Goal: Task Accomplishment & Management: Use online tool/utility

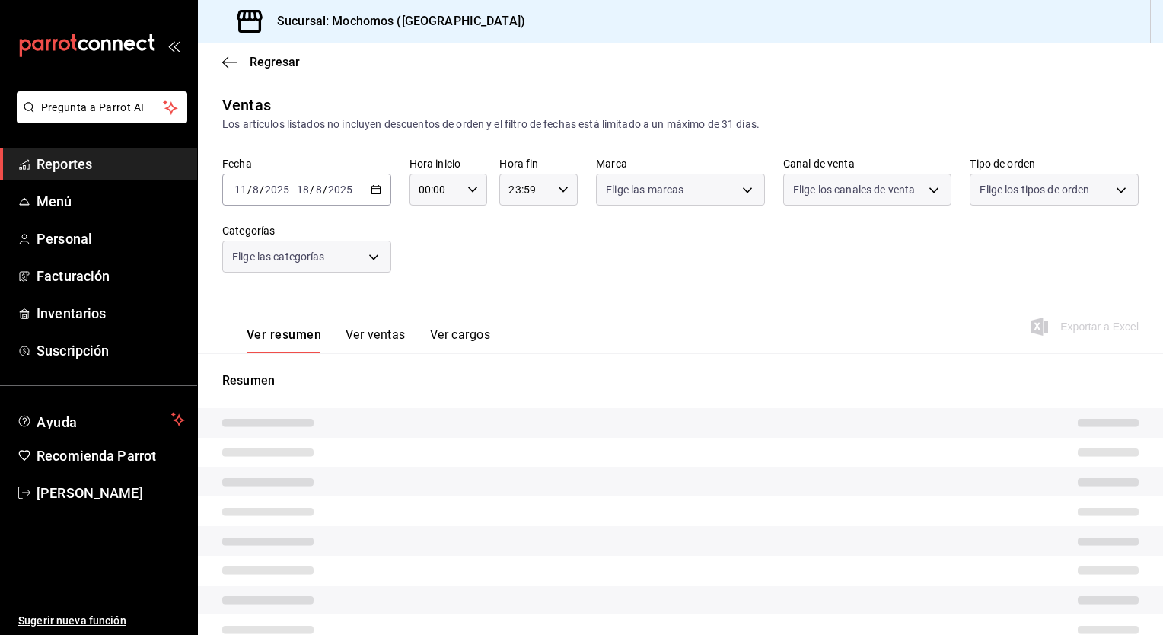
type input "05:00"
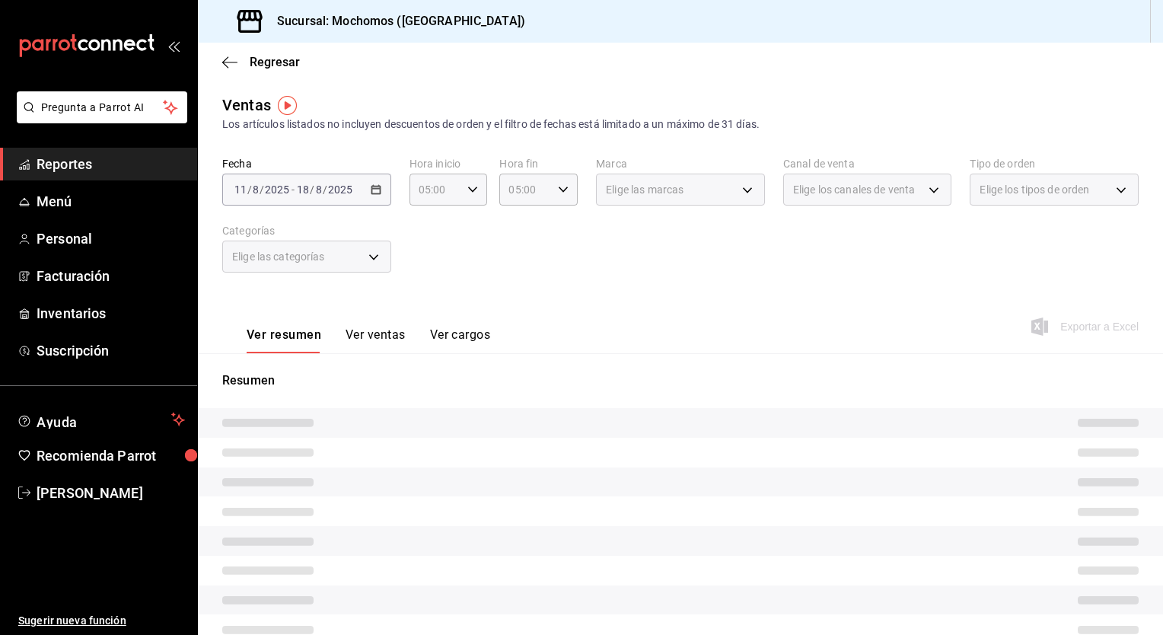
click at [1001, 12] on div "Sucursal: Mochomos ([GEOGRAPHIC_DATA])" at bounding box center [680, 21] width 965 height 43
click at [505, 260] on div "Fecha [DATE] [DATE] - [DATE] [DATE] Hora inicio 05:00 Hora inicio Hora fin 05:0…" at bounding box center [680, 224] width 916 height 134
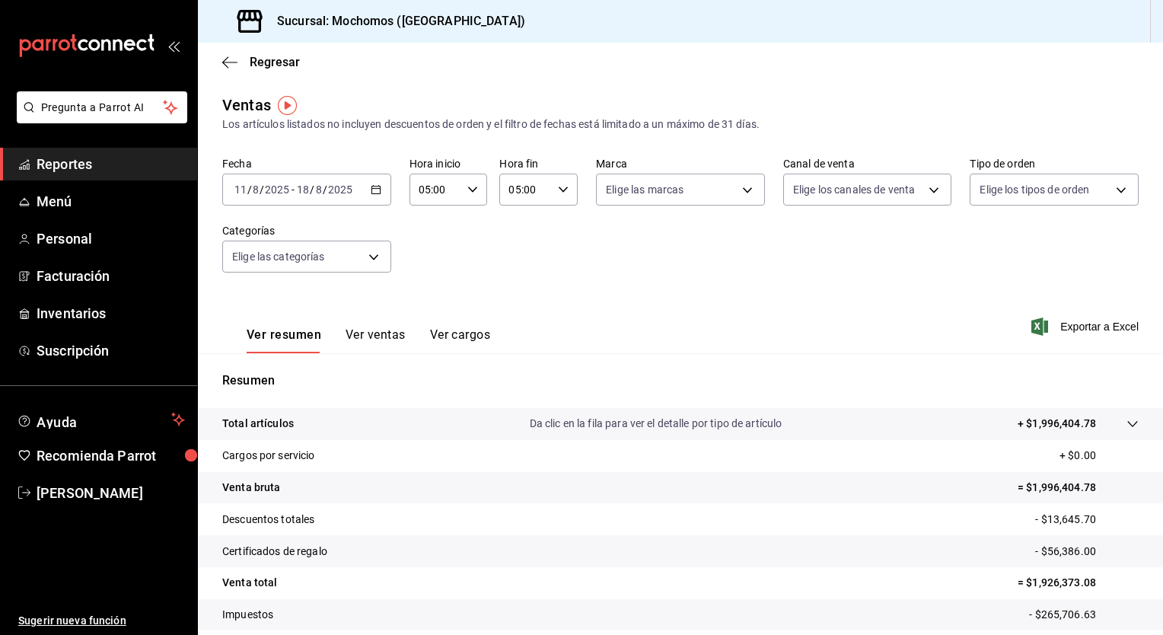
click at [378, 197] on div "[DATE] [DATE] - [DATE] [DATE]" at bounding box center [306, 190] width 169 height 32
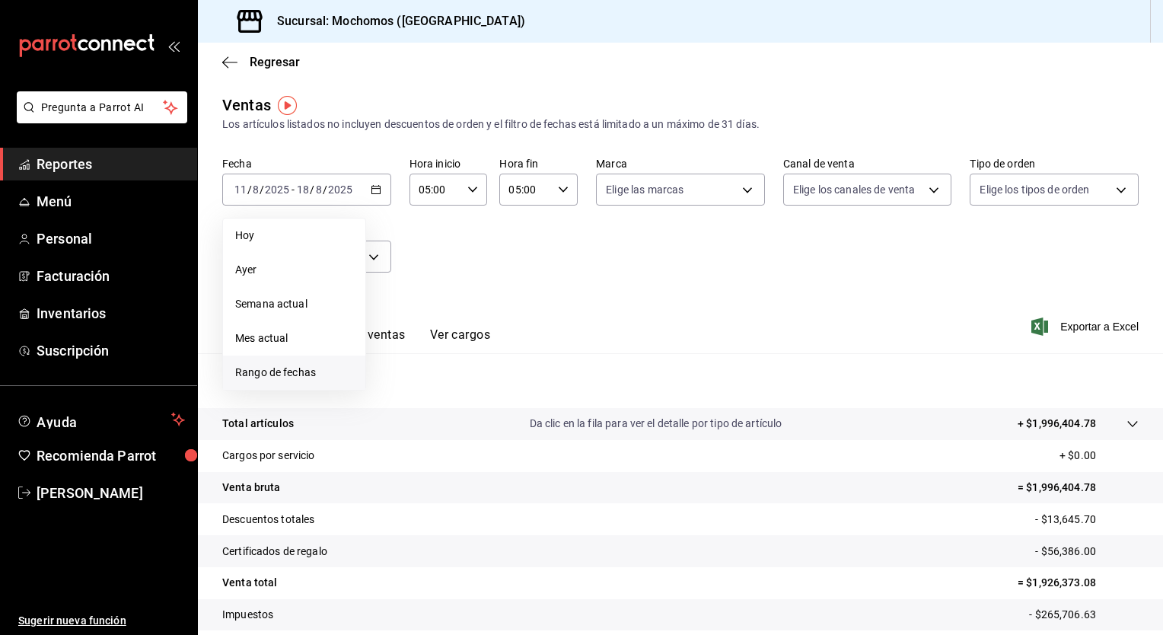
click at [299, 370] on span "Rango de fechas" at bounding box center [294, 373] width 118 height 16
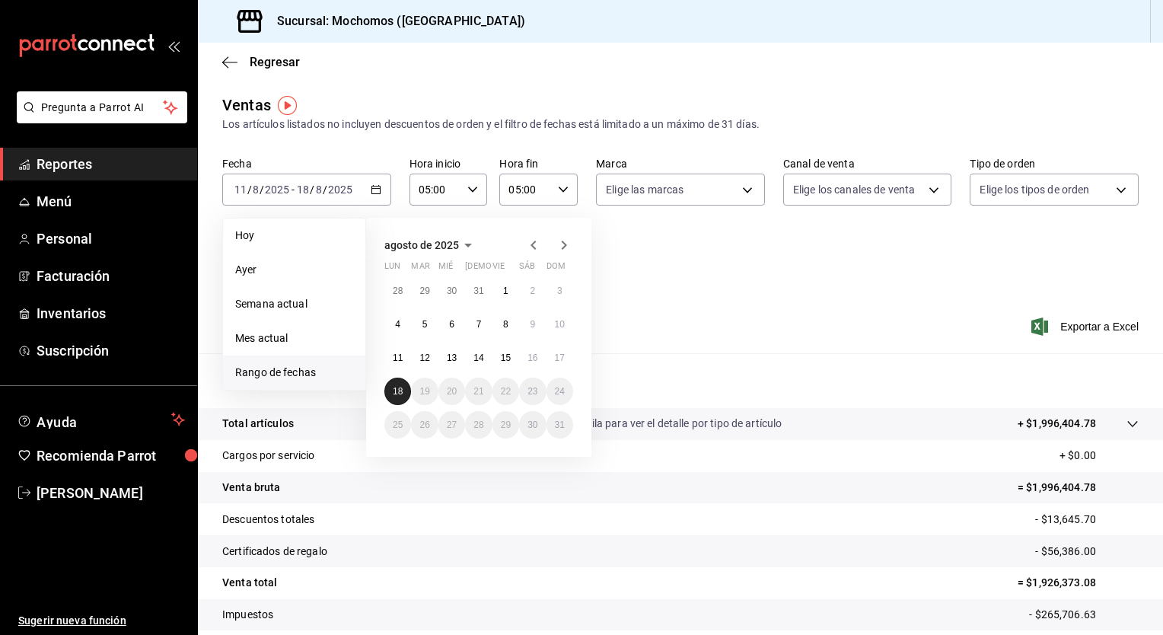
click at [391, 391] on button "18" at bounding box center [397, 391] width 27 height 27
click at [392, 391] on button "18" at bounding box center [397, 391] width 27 height 27
click at [392, 391] on div "Resumen Total artículos Da clic en la fila para ver el detalle por tipo de artí…" at bounding box center [680, 525] width 965 height 309
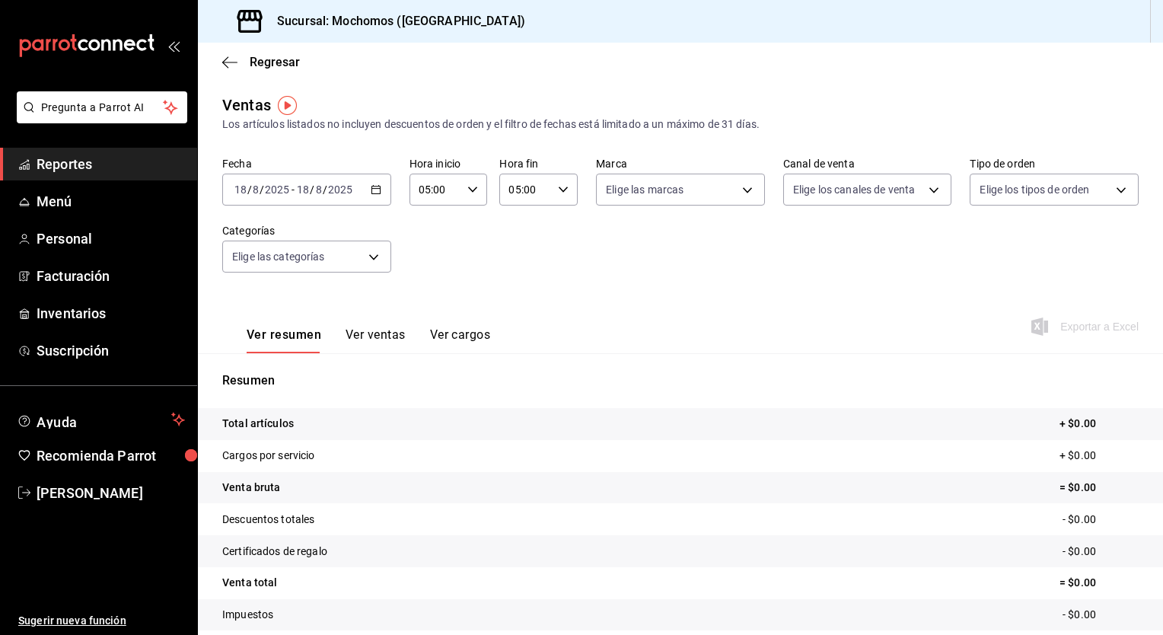
drag, startPoint x: 392, startPoint y: 391, endPoint x: 568, endPoint y: 321, distance: 189.3
click at [568, 321] on div "Ver resumen Ver ventas Ver cargos Exportar a Excel" at bounding box center [680, 322] width 965 height 62
click at [228, 62] on icon "button" at bounding box center [229, 62] width 15 height 1
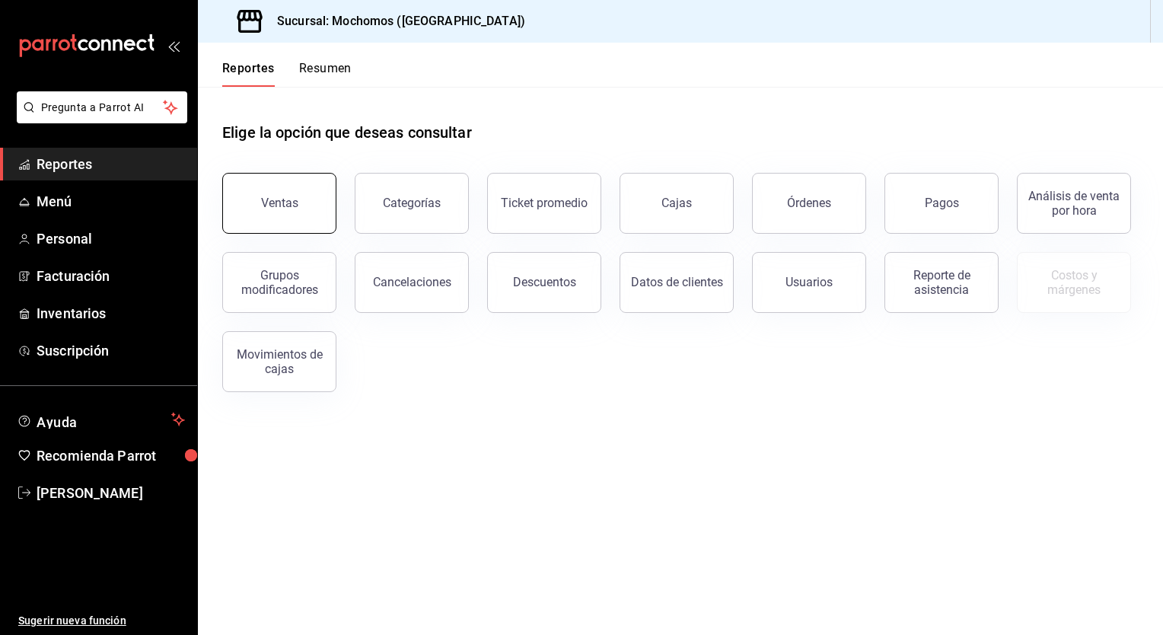
click at [292, 213] on button "Ventas" at bounding box center [279, 203] width 114 height 61
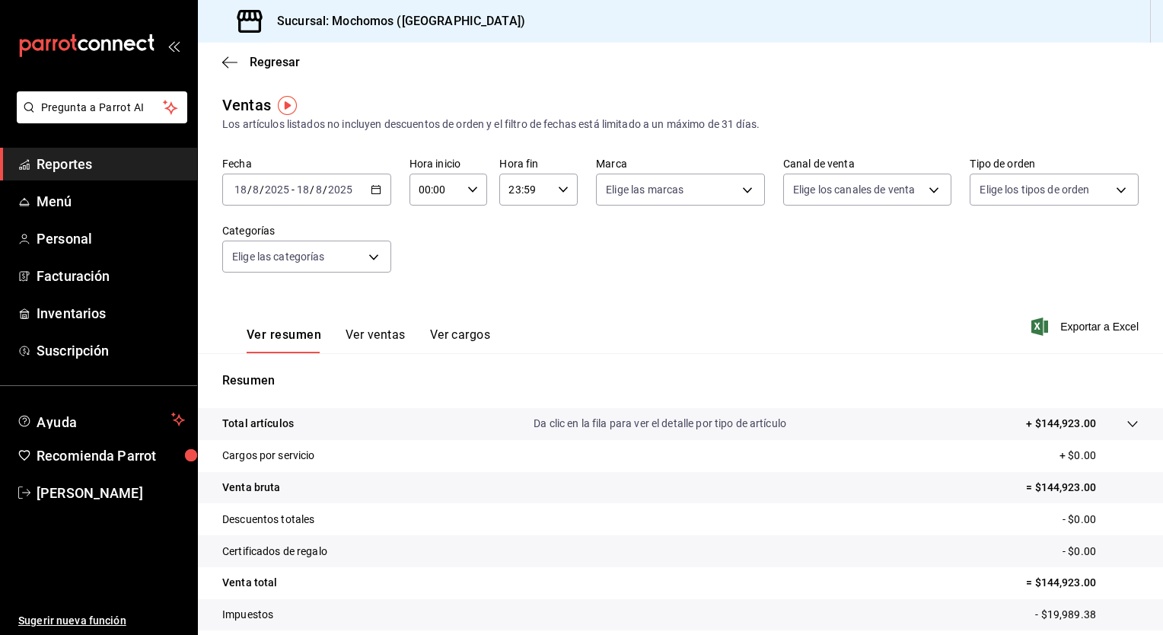
click at [375, 193] on icon "button" at bounding box center [376, 189] width 11 height 11
click at [285, 269] on body "Pregunta a Parrot AI Reportes Menú Personal Facturación Inventarios Suscripción…" at bounding box center [581, 317] width 1163 height 635
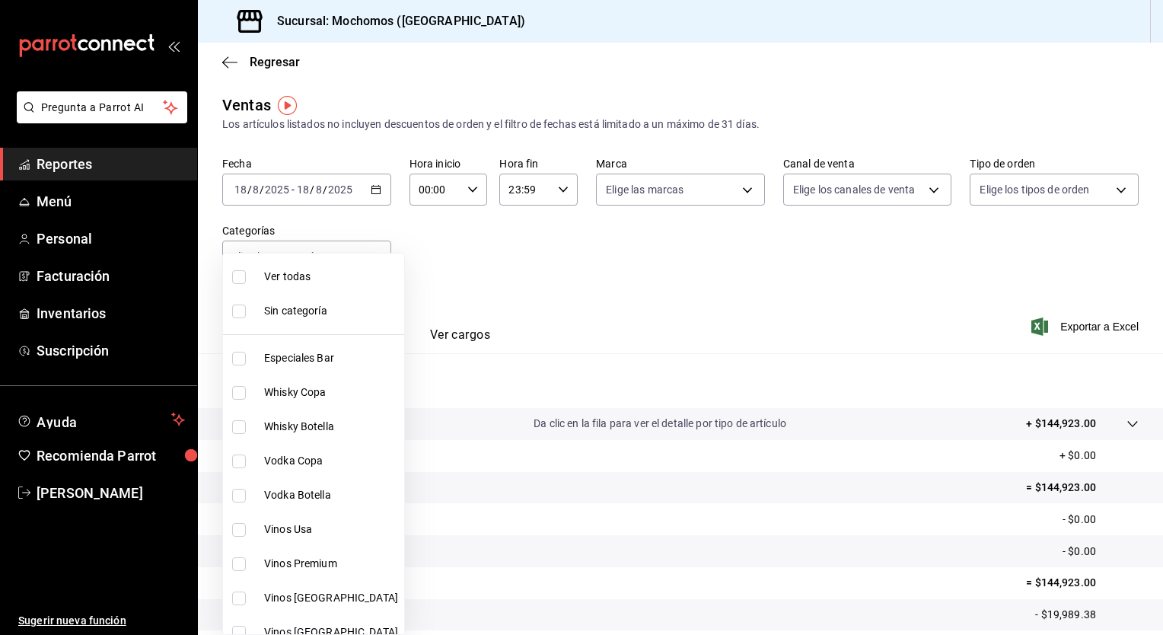
click at [285, 282] on span "Ver todas" at bounding box center [331, 277] width 134 height 16
type input "3341872a-5347-4118-8f87-61381635e763,4fab835b-5ce3-44d6-a3b1-a21d3d8a3381,4ccb8…"
checkbox input "true"
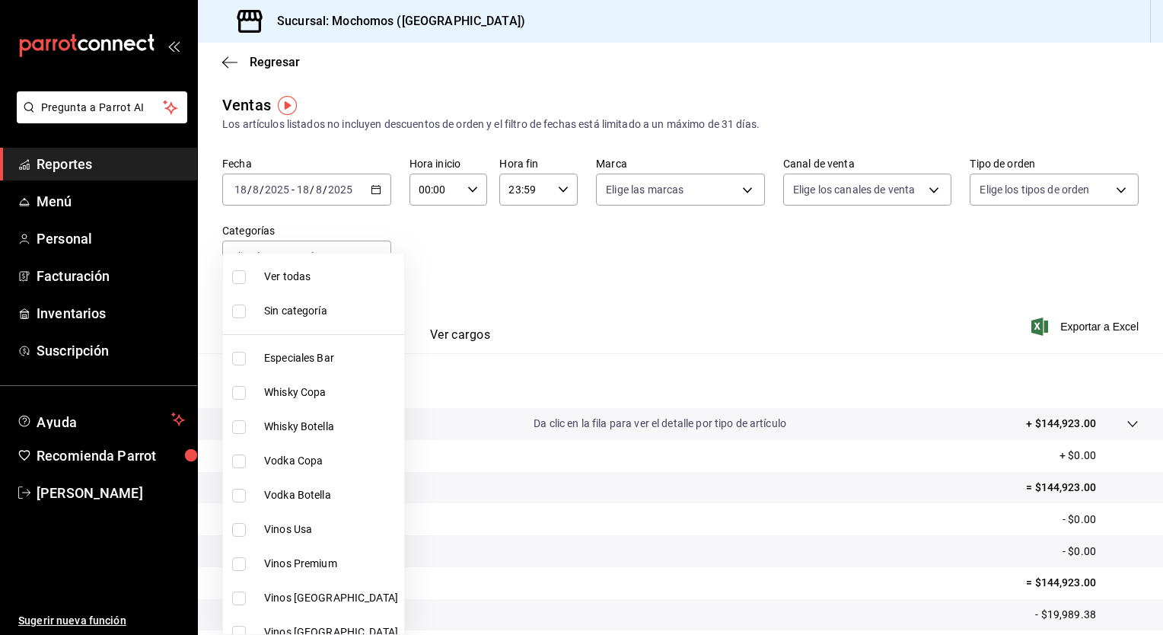
checkbox input "true"
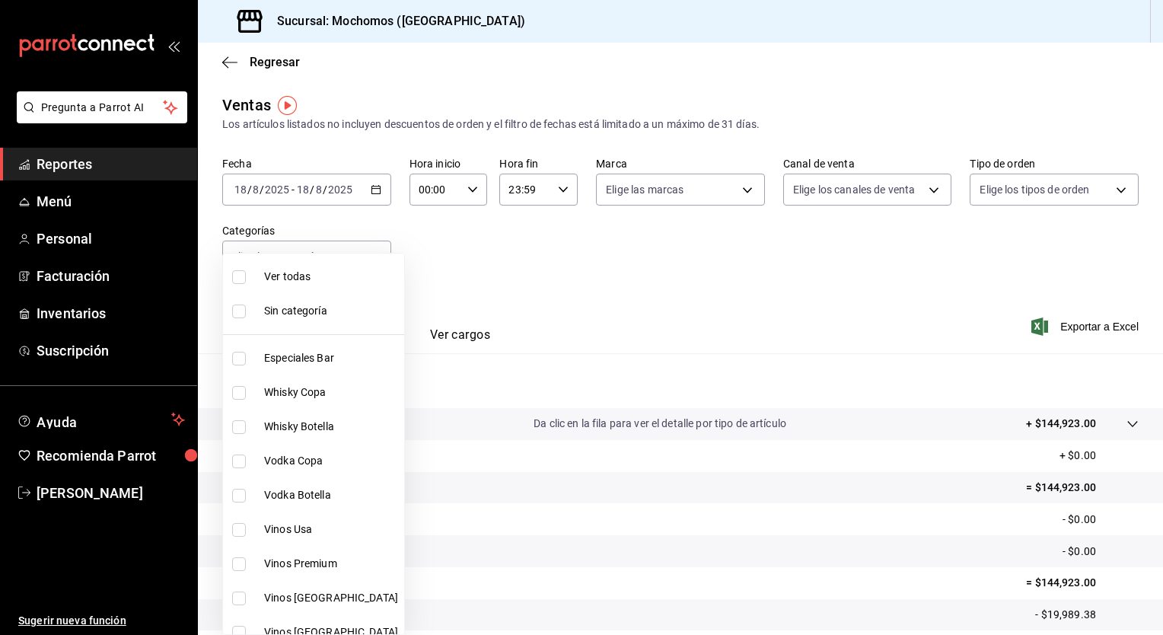
checkbox input "true"
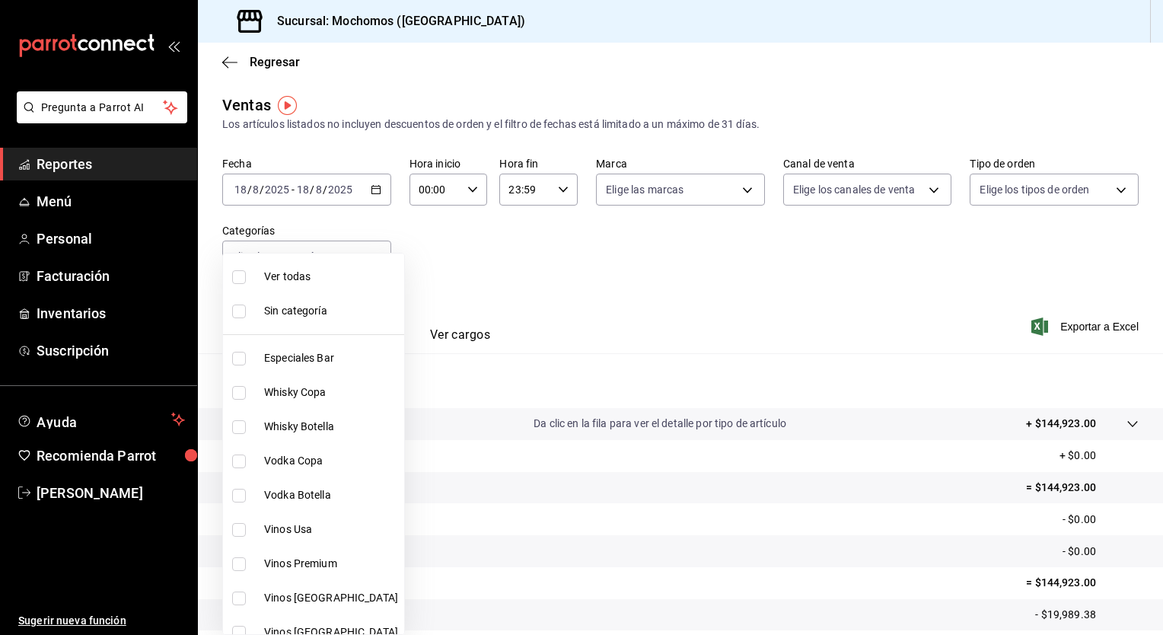
checkbox input "true"
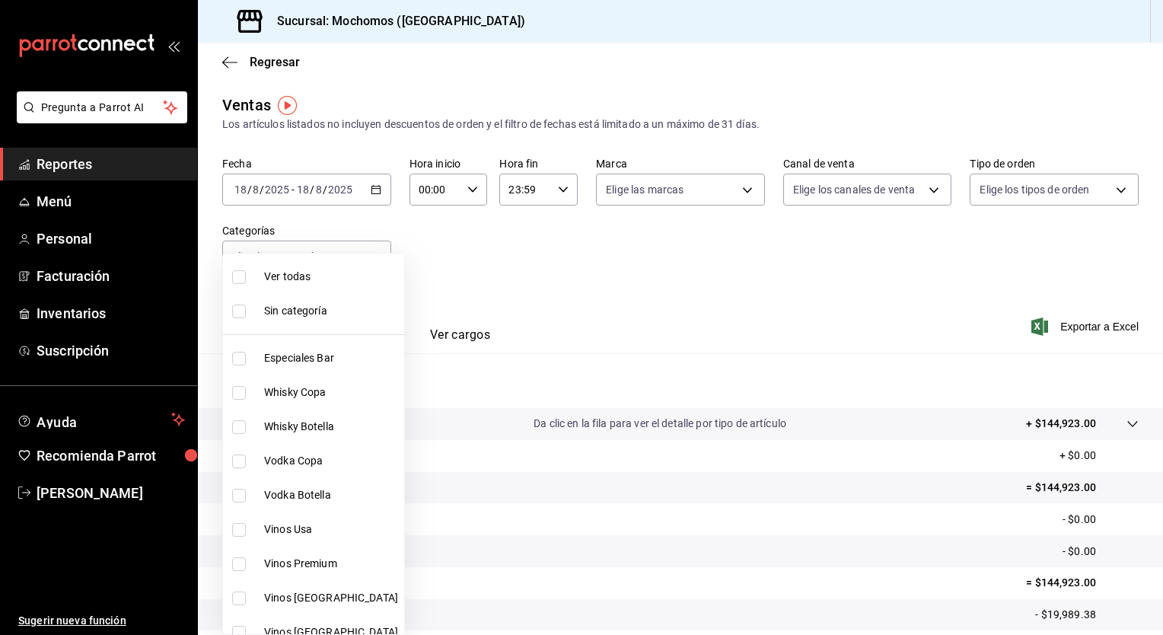
checkbox input "true"
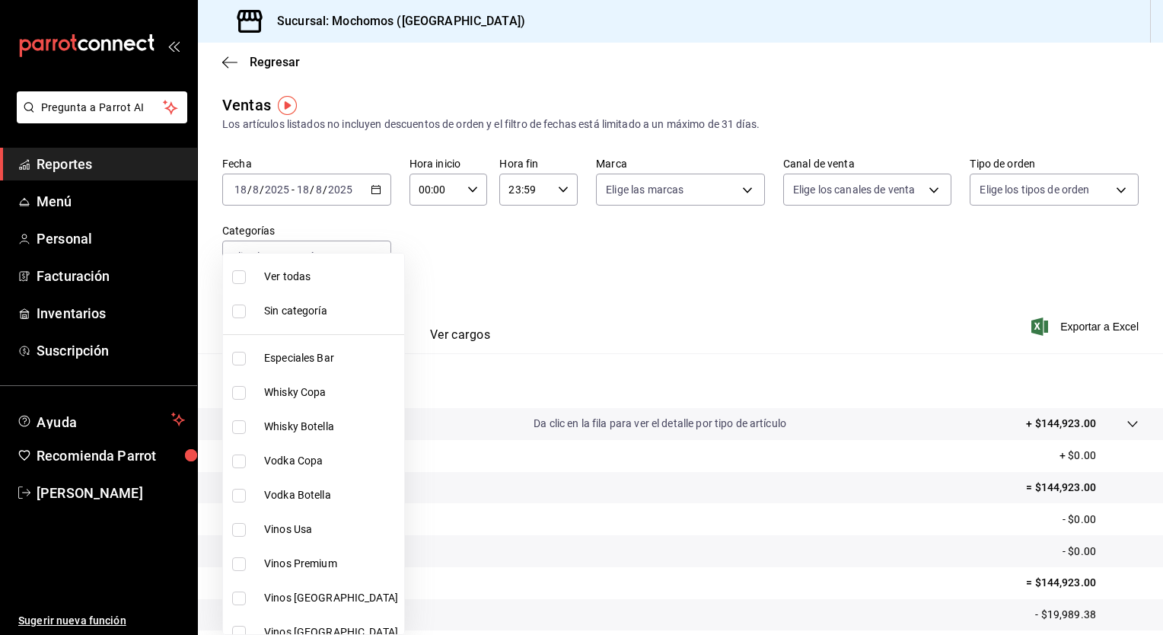
checkbox input "true"
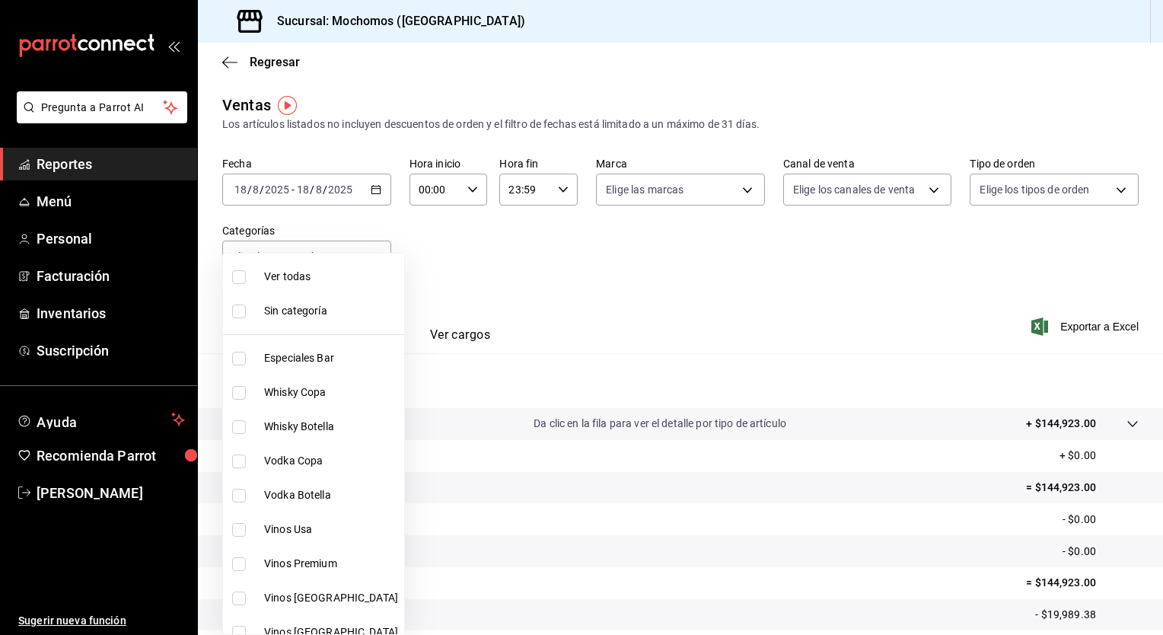
checkbox input "true"
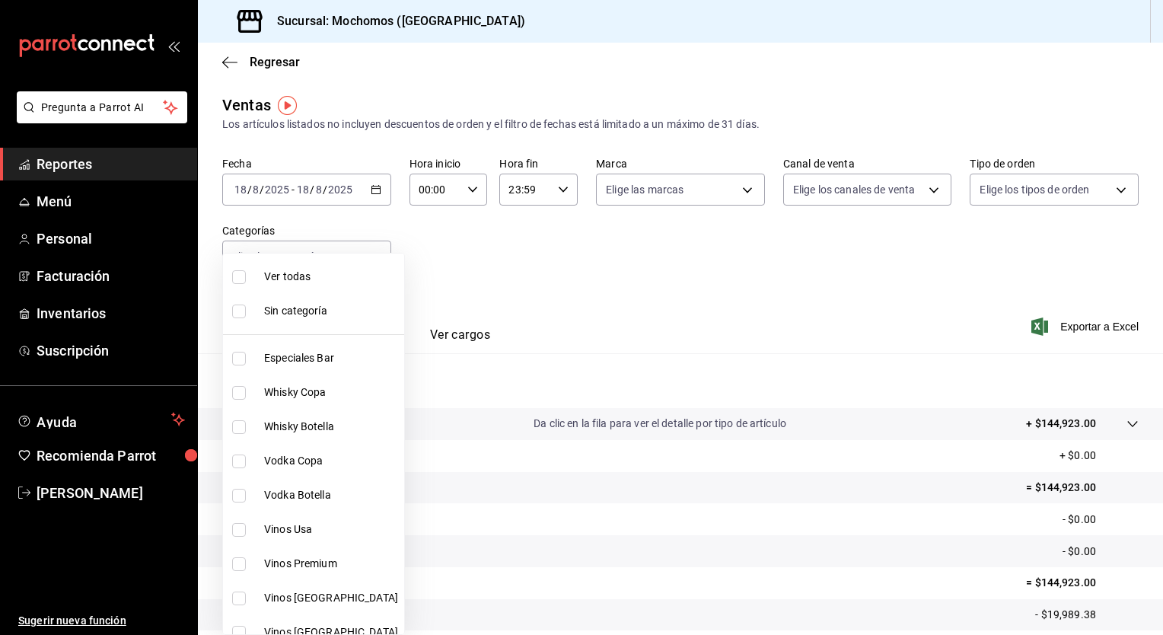
checkbox input "true"
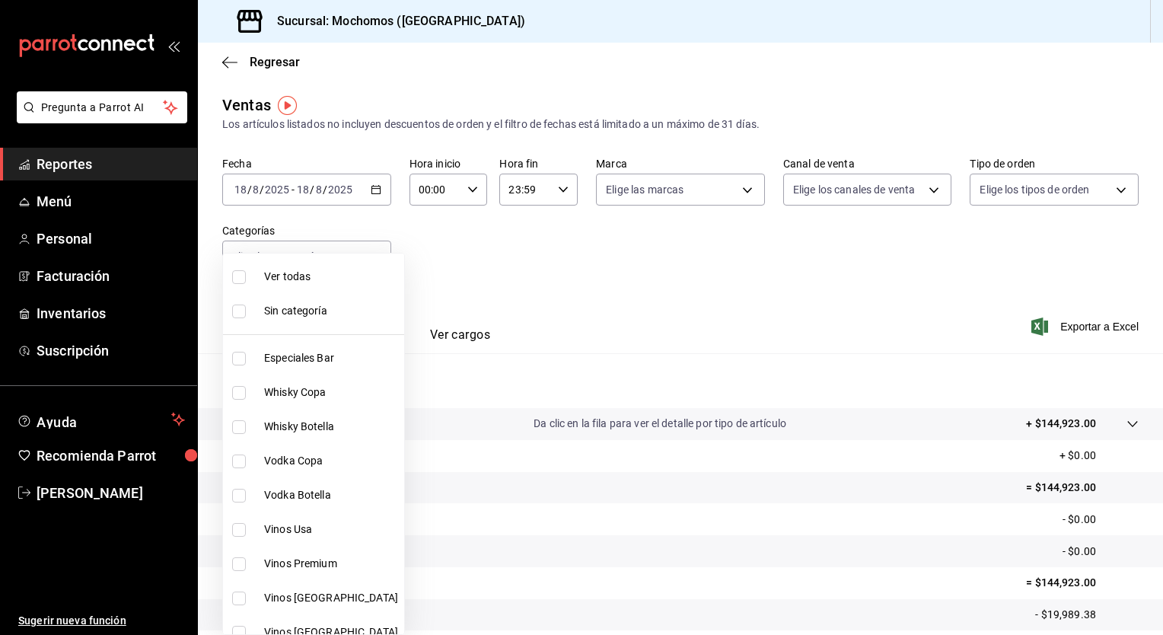
checkbox input "true"
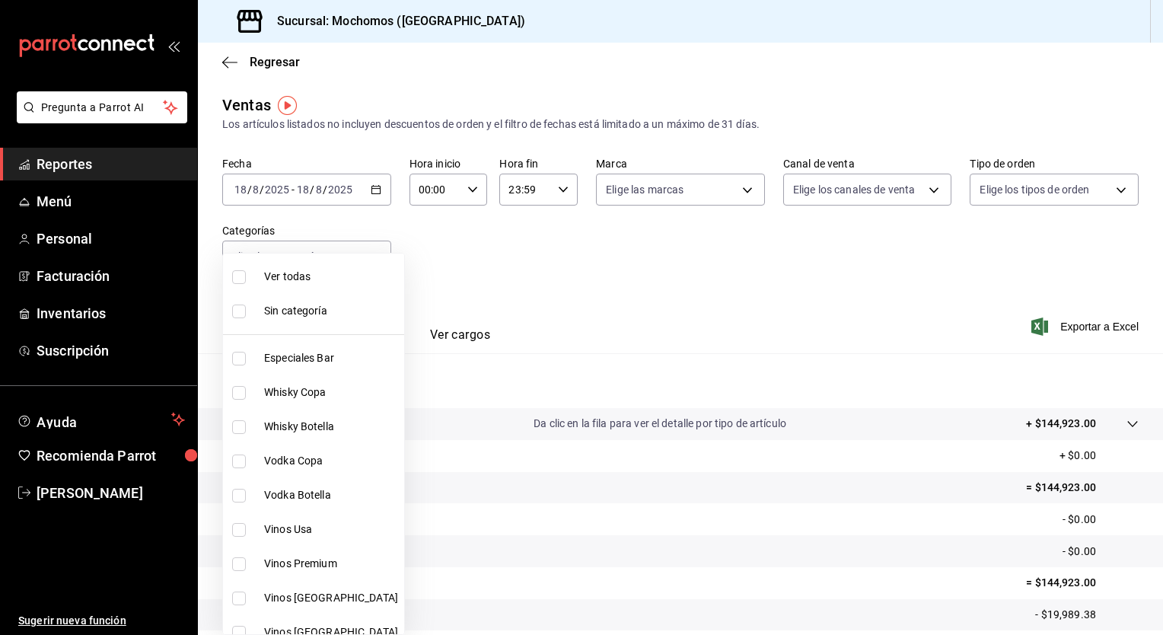
checkbox input "true"
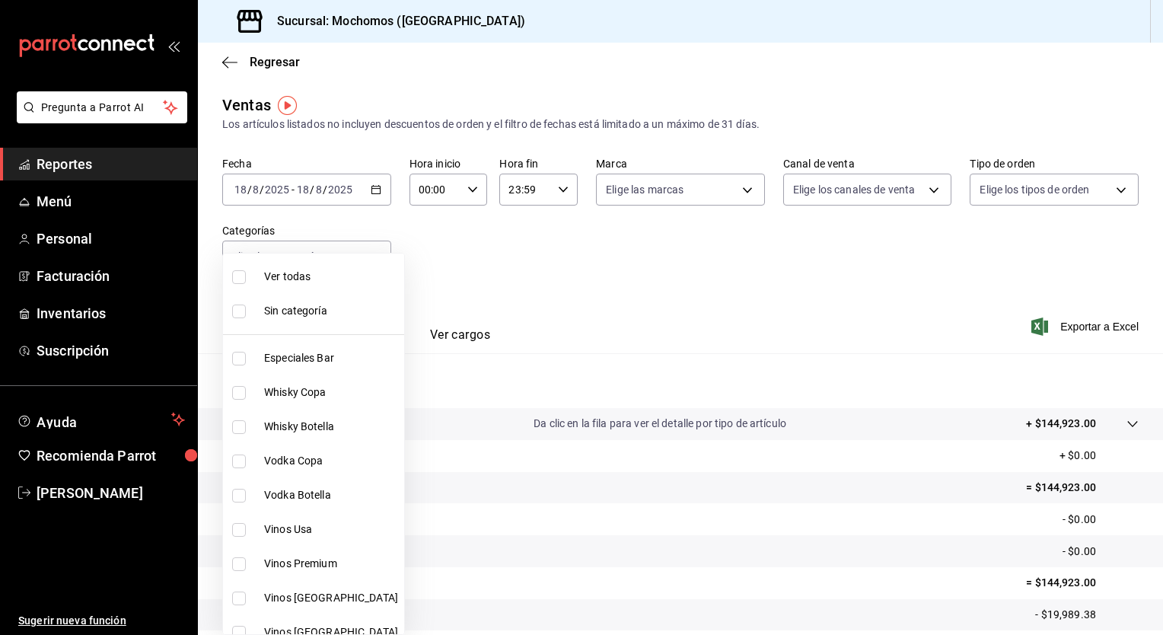
checkbox input "true"
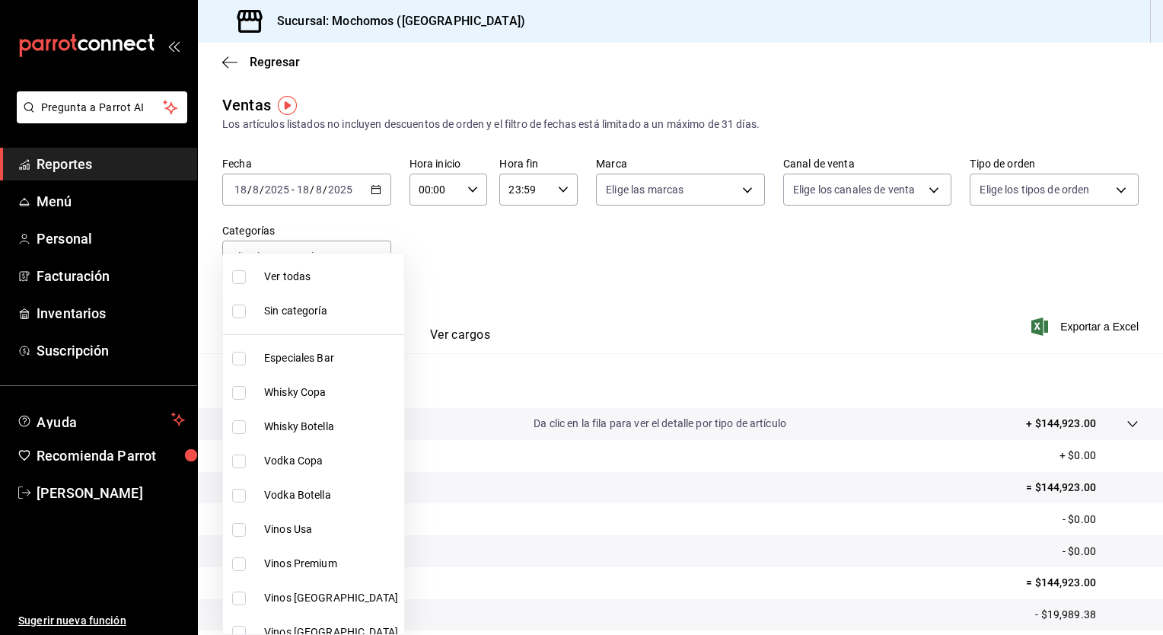
checkbox input "true"
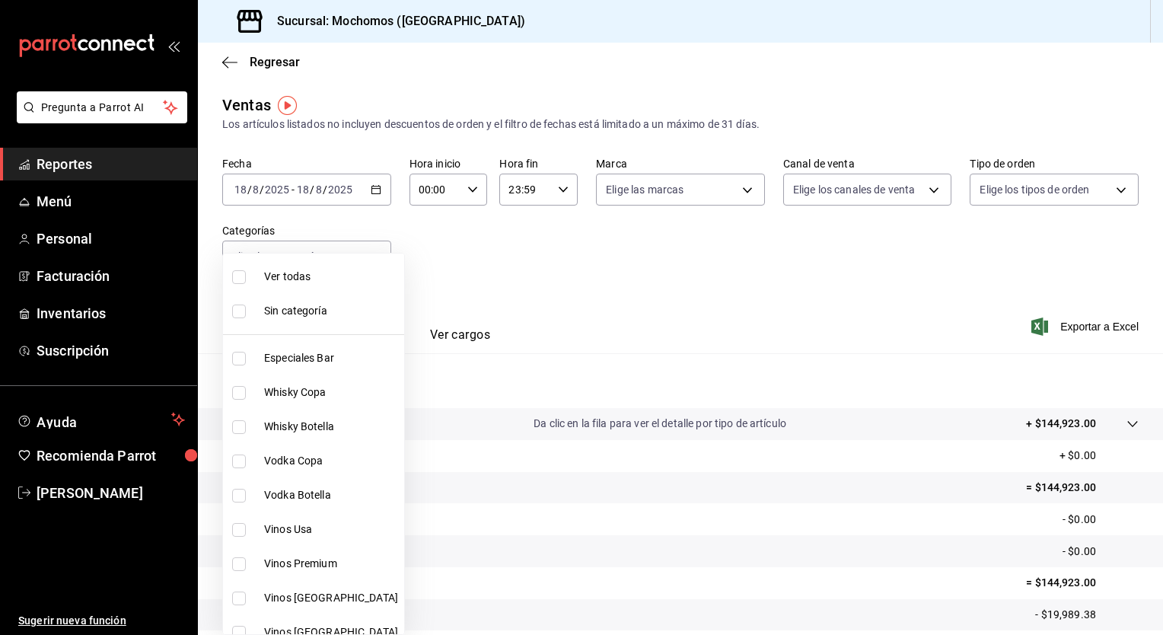
checkbox input "true"
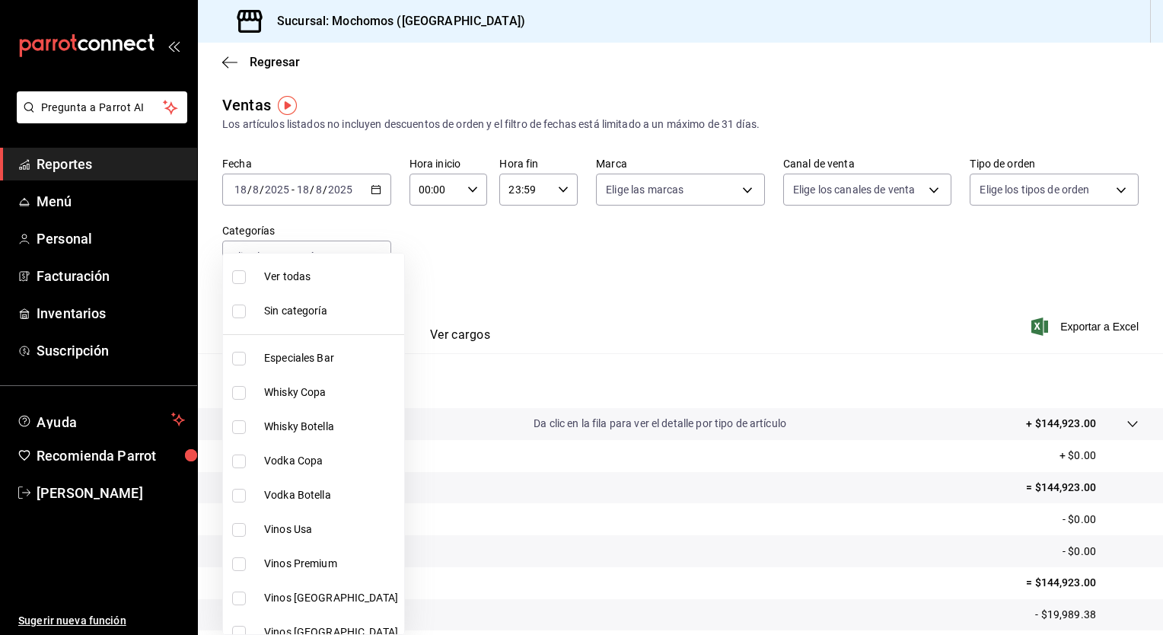
checkbox input "true"
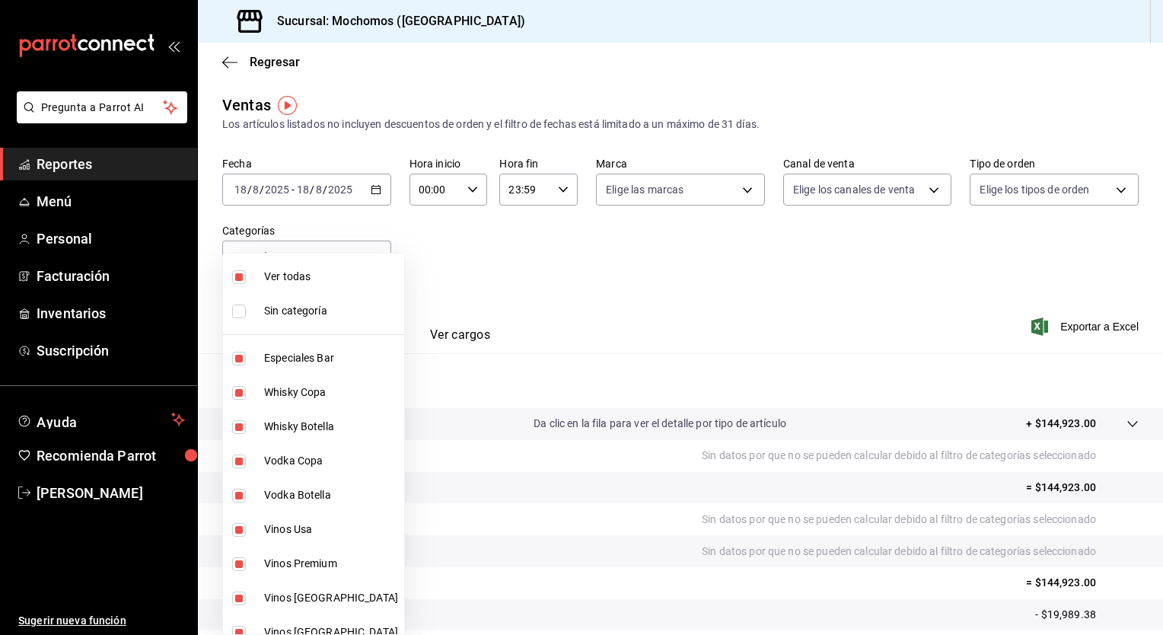
click at [610, 248] on div at bounding box center [581, 317] width 1163 height 635
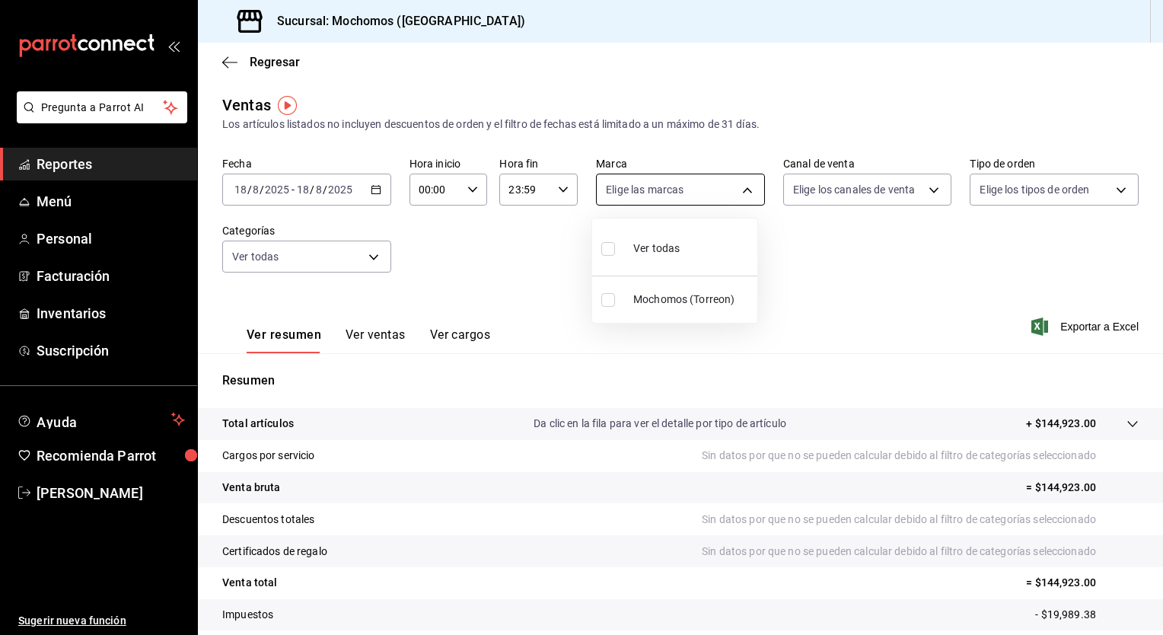
click at [639, 181] on body "Pregunta a Parrot AI Reportes Menú Personal Facturación Inventarios Suscripción…" at bounding box center [581, 317] width 1163 height 635
click at [639, 241] on span "Ver todas" at bounding box center [656, 249] width 46 height 16
type input "c8544d00-0077-49dd-9e07-f6fffff65e49"
checkbox input "true"
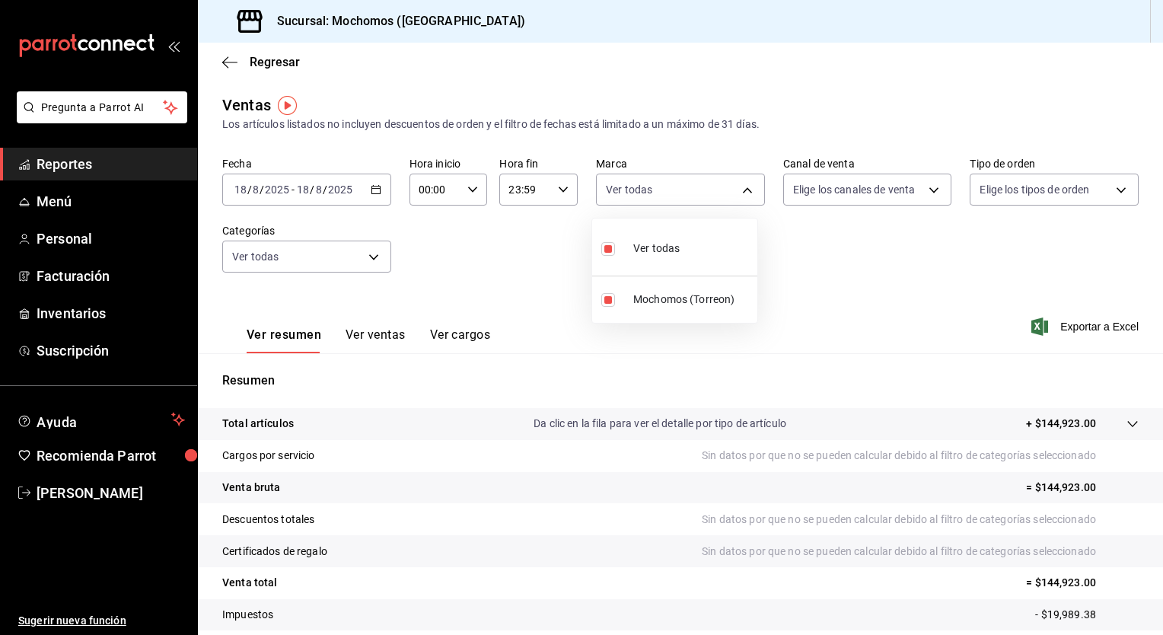
click at [802, 198] on div at bounding box center [581, 317] width 1163 height 635
click at [802, 198] on body "Pregunta a Parrot AI Reportes Menú Personal Facturación Inventarios Suscripción…" at bounding box center [581, 317] width 1163 height 635
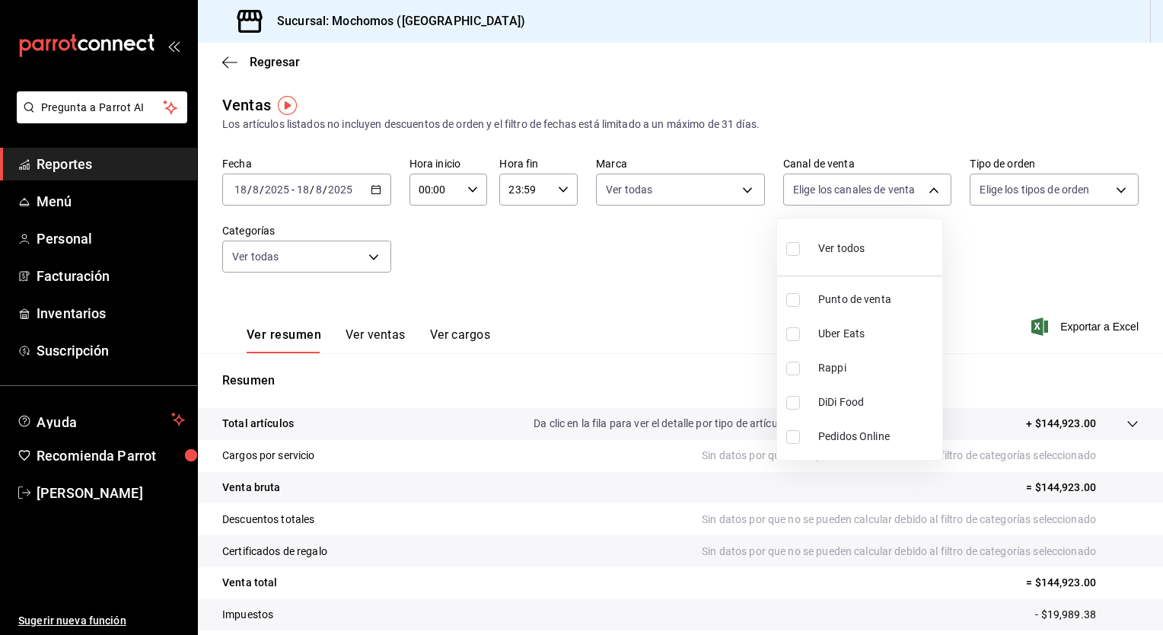
click at [807, 246] on div "Ver todos" at bounding box center [825, 247] width 78 height 33
type input "PARROT,UBER_EATS,RAPPI,DIDI_FOOD,ONLINE"
checkbox input "true"
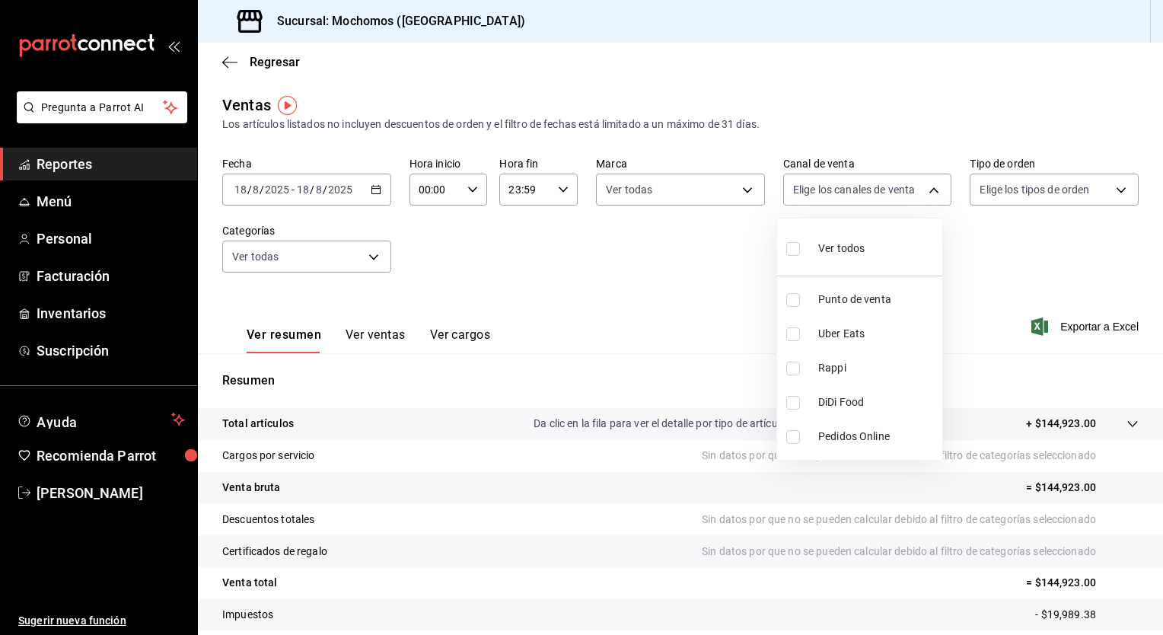
checkbox input "true"
click at [999, 182] on div at bounding box center [581, 317] width 1163 height 635
click at [999, 182] on body "Pregunta a Parrot AI Reportes Menú Personal Facturación Inventarios Suscripción…" at bounding box center [581, 317] width 1163 height 635
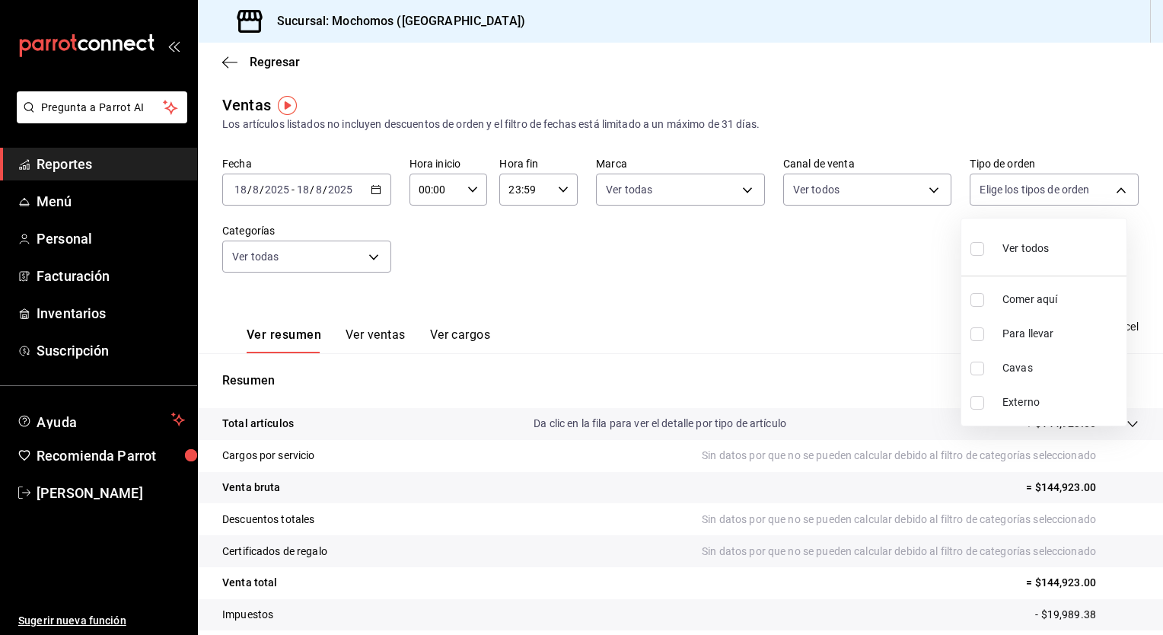
click at [1002, 238] on div "Ver todos" at bounding box center [1010, 247] width 78 height 33
type input "98c27cb7-4c58-4a9f-b691-5d7e954b9197,21a64d44-f9f2-4bf2-a1e6-486e07a13b50,71bb9…"
checkbox input "true"
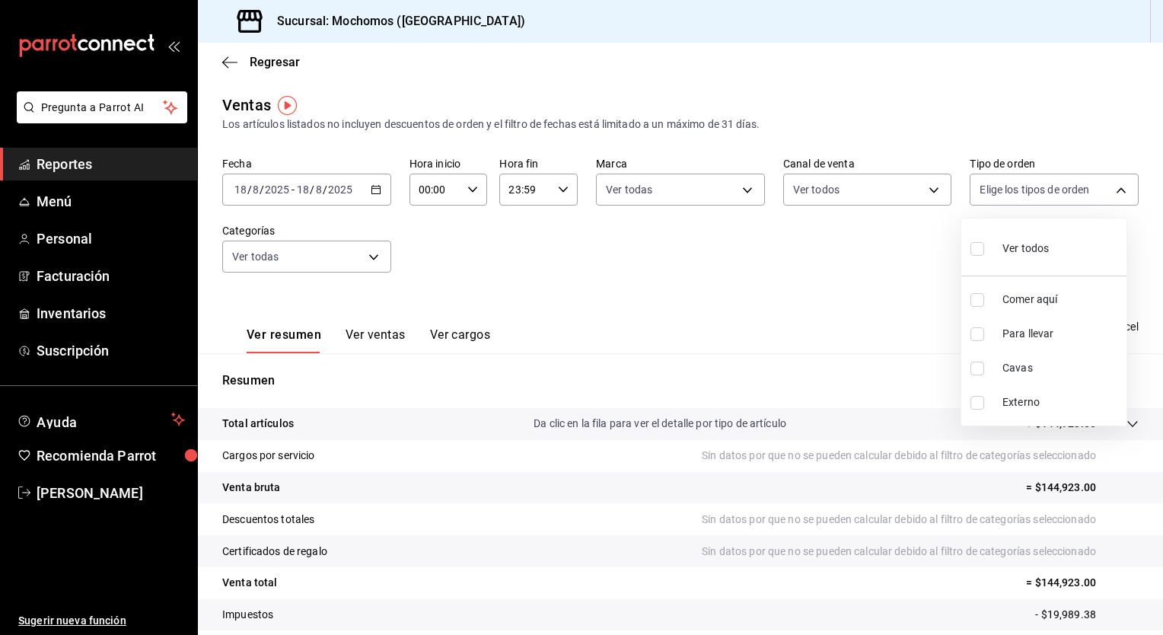
checkbox input "true"
click at [874, 251] on div at bounding box center [581, 317] width 1163 height 635
click at [1063, 324] on span "Exportar a Excel" at bounding box center [1086, 326] width 104 height 18
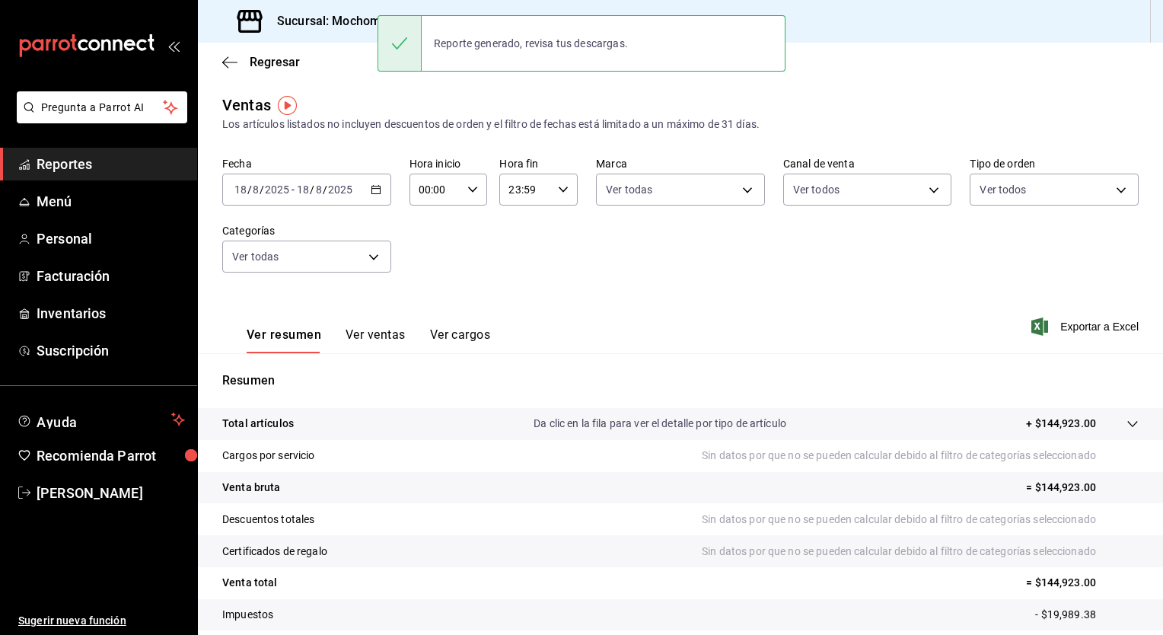
click at [380, 198] on div "[DATE] [DATE] - [DATE] [DATE]" at bounding box center [306, 190] width 169 height 32
click at [304, 240] on span "Hoy" at bounding box center [294, 236] width 118 height 16
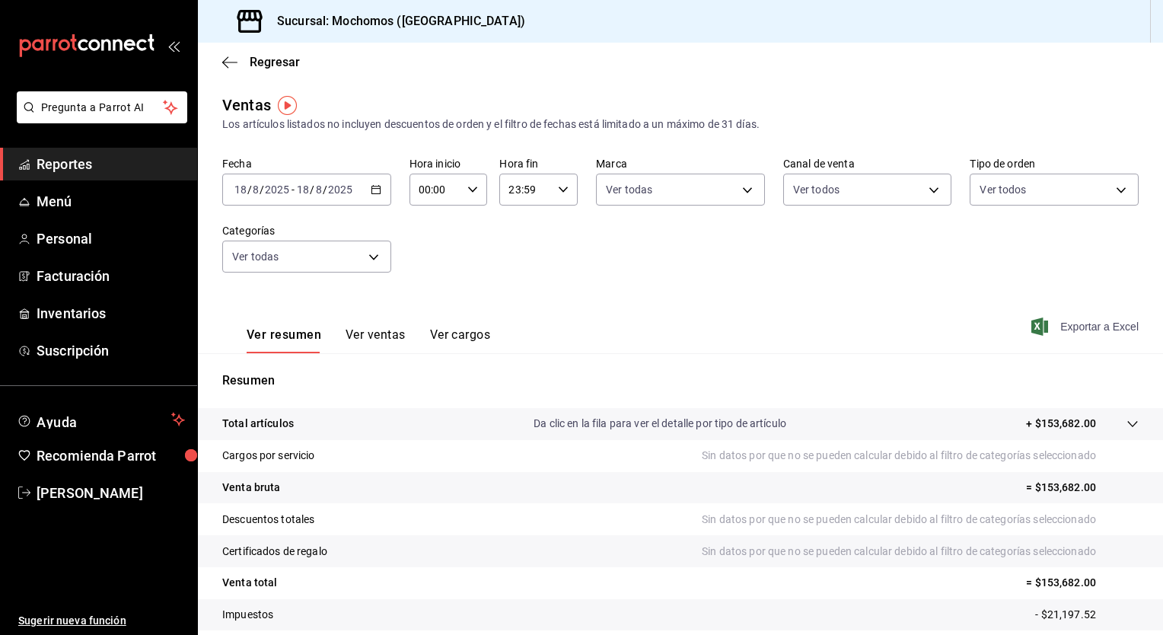
click at [1056, 330] on span "Exportar a Excel" at bounding box center [1086, 326] width 104 height 18
